Goal: Check status

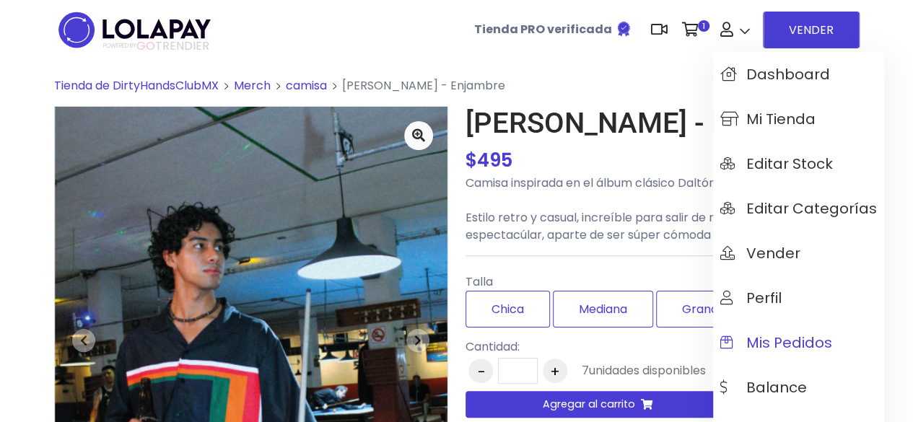
click at [793, 329] on link "Mis pedidos" at bounding box center [798, 343] width 171 height 45
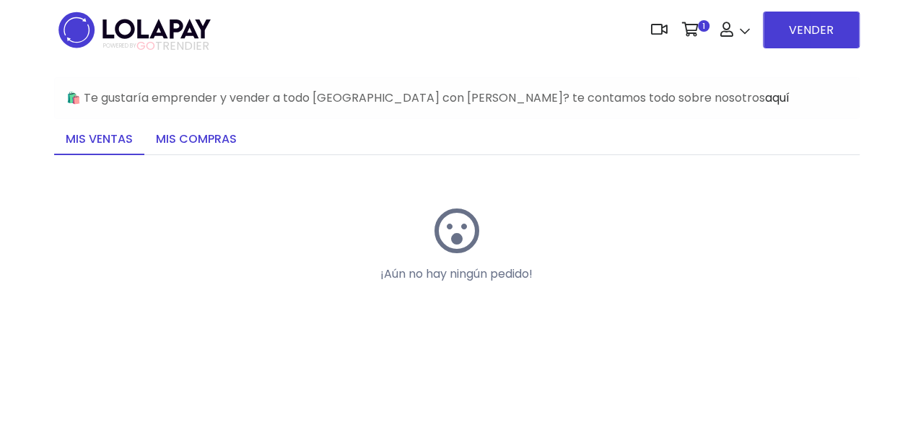
click at [190, 142] on link "Mis compras" at bounding box center [196, 140] width 104 height 30
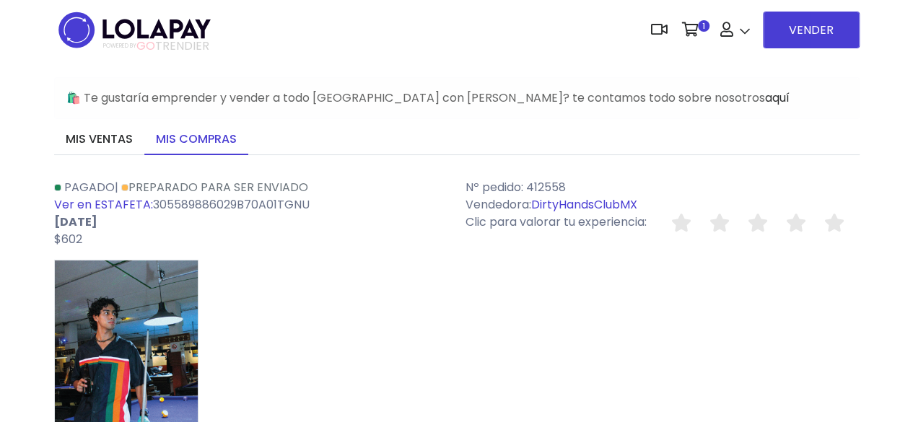
click at [126, 200] on link "Ver en ESTAFETA:" at bounding box center [103, 204] width 99 height 17
